Goal: Task Accomplishment & Management: Use online tool/utility

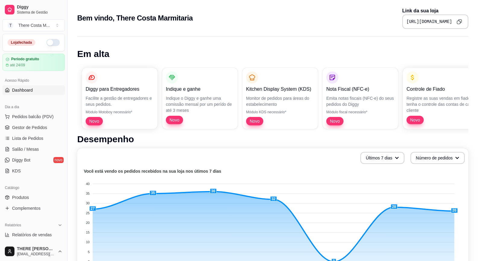
scroll to position [30, 0]
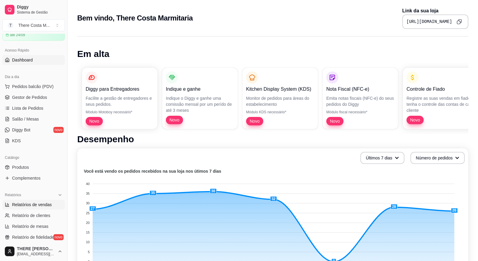
click at [34, 203] on span "Relatórios de vendas" at bounding box center [32, 205] width 40 height 6
select select "ALL"
select select "0"
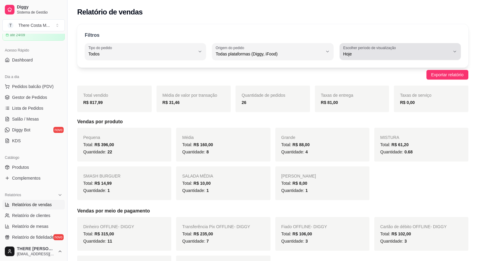
click at [371, 56] on span "Hoje" at bounding box center [396, 54] width 107 height 6
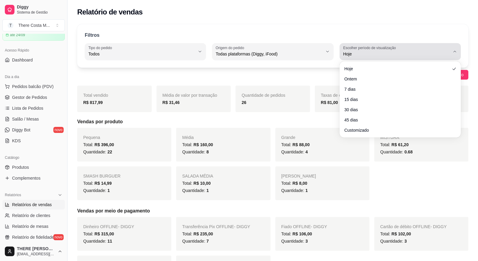
click at [369, 58] on button "Escolher período de visualização Hoje" at bounding box center [400, 51] width 121 height 17
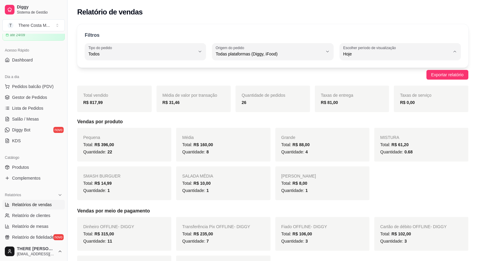
click at [163, 76] on div "Exportar relatório" at bounding box center [272, 75] width 391 height 10
click at [158, 58] on button "Tipo do pedido Todos" at bounding box center [145, 51] width 121 height 17
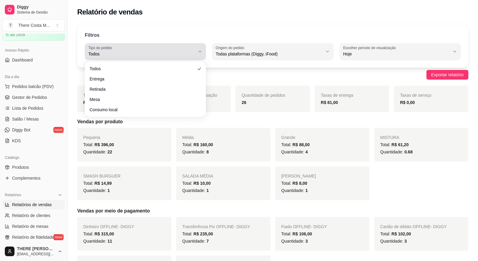
click at [163, 54] on span "Todos" at bounding box center [141, 54] width 107 height 6
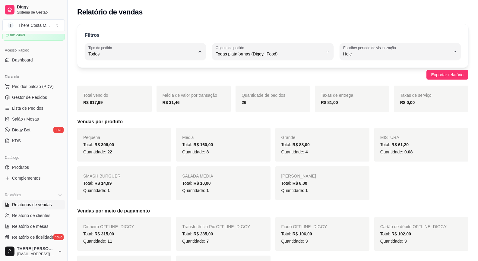
click at [190, 165] on div "Pequena Total: R$ 396,00 Quantidade: 22 Média Total: R$ 160,00 Quantidade: 8 Gr…" at bounding box center [272, 164] width 391 height 72
